Goal: Information Seeking & Learning: Learn about a topic

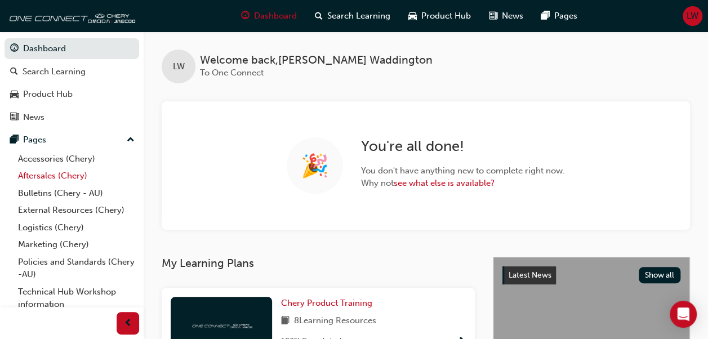
click at [69, 174] on link "Aftersales (Chery)" at bounding box center [77, 175] width 126 height 17
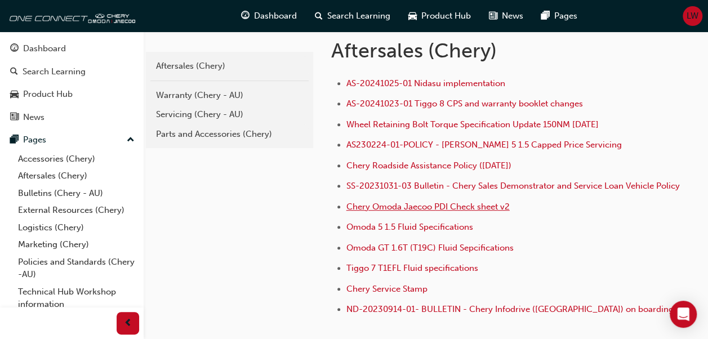
scroll to position [225, 0]
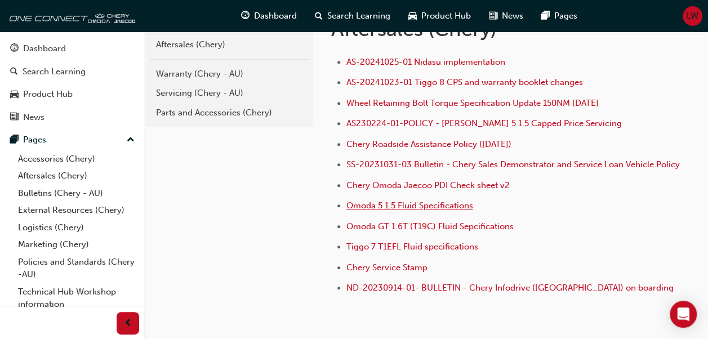
click at [388, 203] on span "Omoda 5 1.5 Fluid Specifications" at bounding box center [409, 205] width 127 height 10
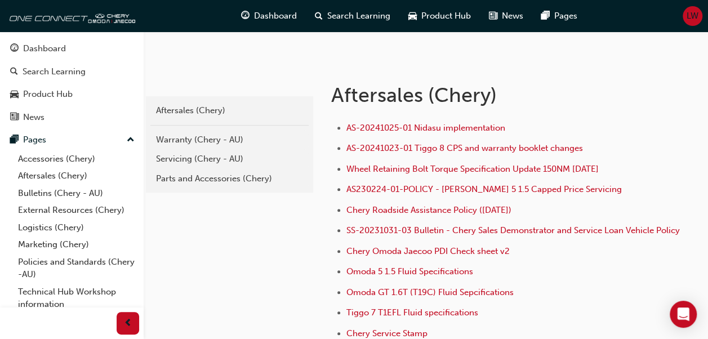
scroll to position [169, 0]
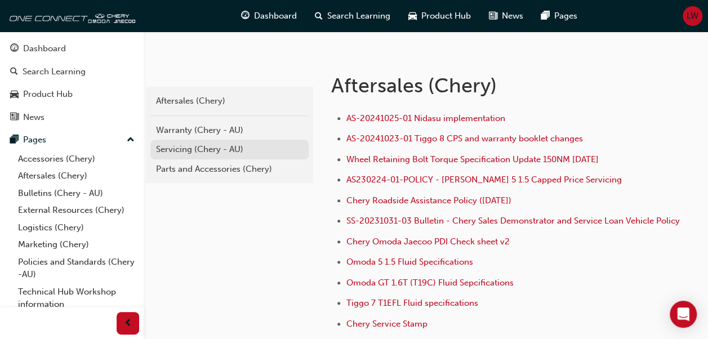
click at [185, 150] on div "Servicing (Chery - AU)" at bounding box center [229, 149] width 147 height 13
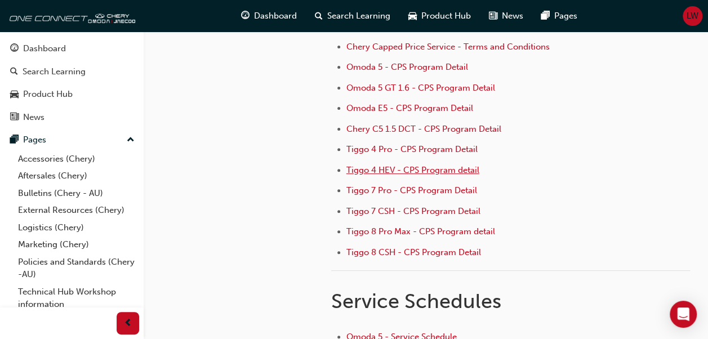
scroll to position [113, 0]
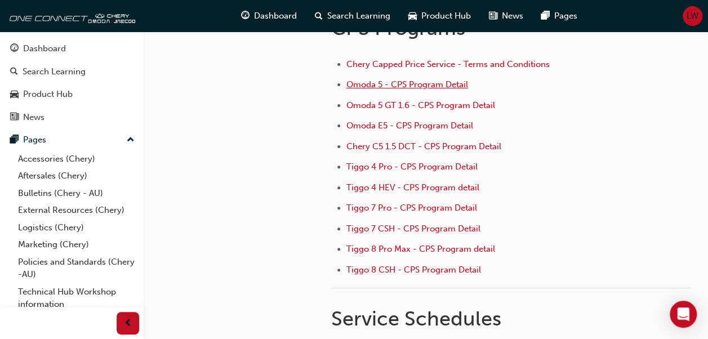
click at [397, 82] on span "Omoda 5 - CPS Program Detail" at bounding box center [407, 84] width 122 height 10
